Goal: Navigation & Orientation: Find specific page/section

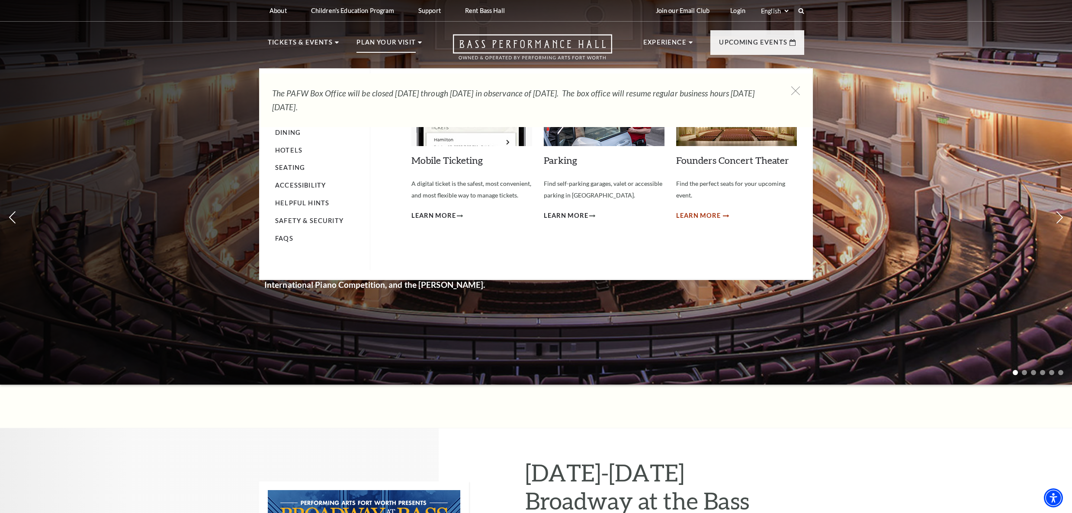
click at [716, 215] on span "Learn More" at bounding box center [698, 216] width 45 height 11
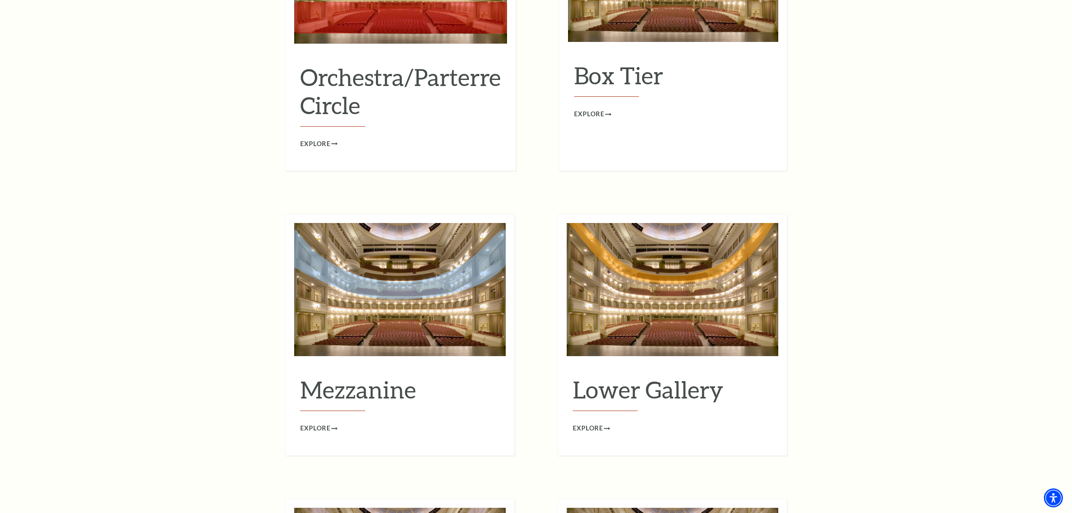
scroll to position [1255, 0]
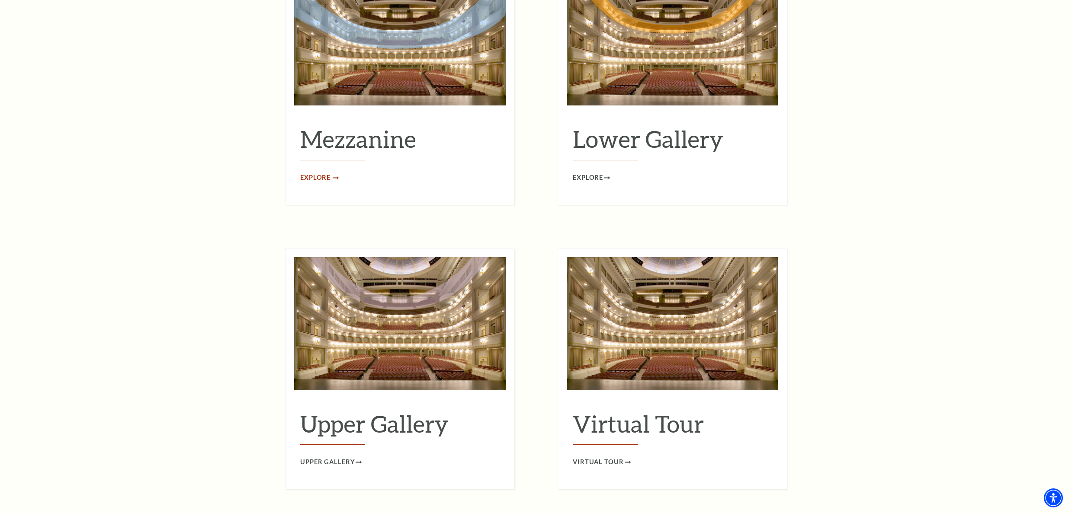
click at [330, 173] on span "Explore" at bounding box center [315, 178] width 30 height 11
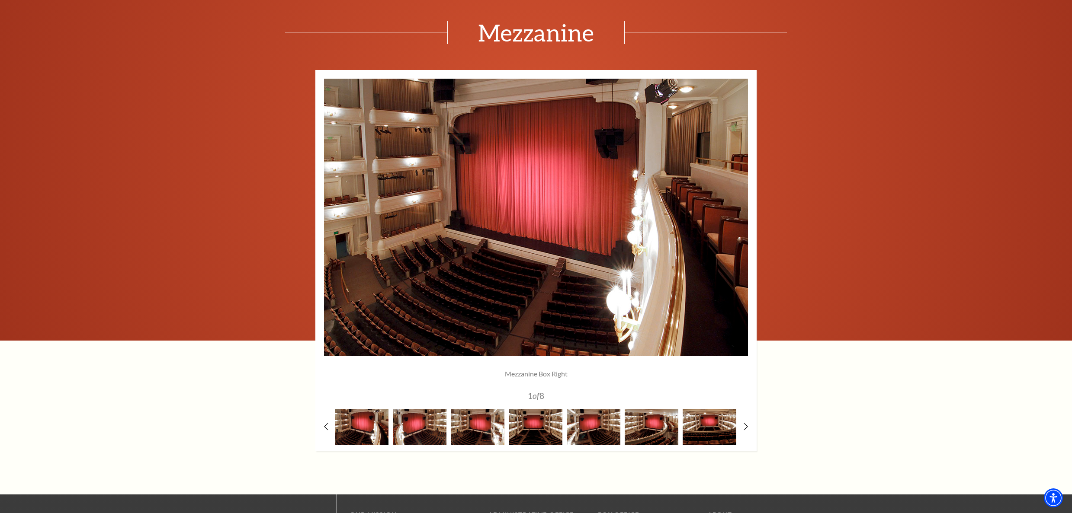
scroll to position [667, 0]
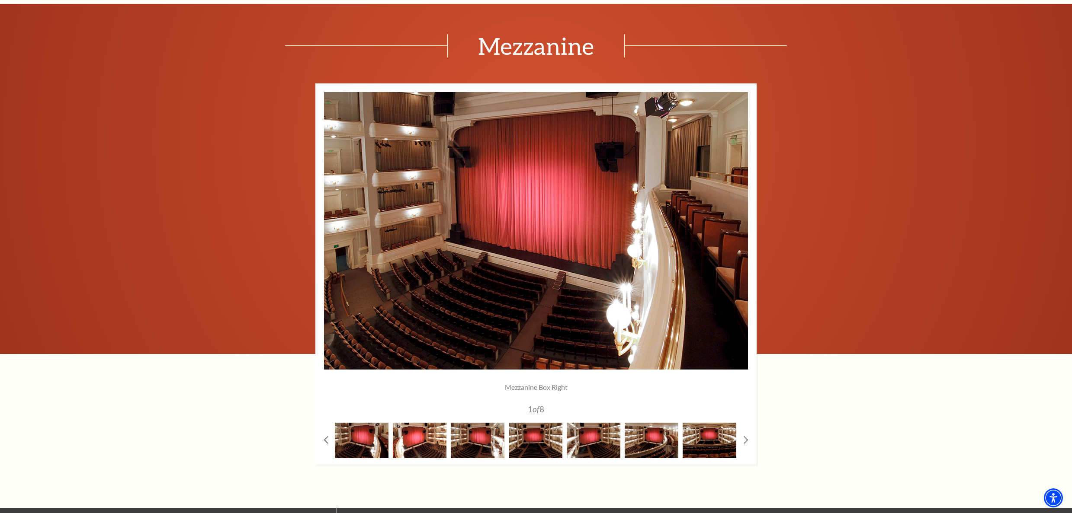
click at [421, 454] on img at bounding box center [420, 440] width 54 height 35
